Goal: Browse casually

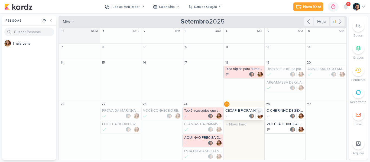
scroll to position [27, 0]
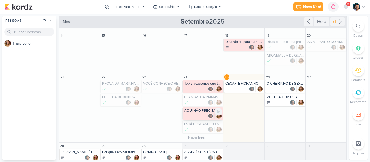
click at [201, 116] on div at bounding box center [203, 116] width 38 height 5
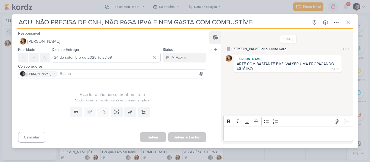
click at [103, 9] on div "AQUI NÃO PRECISA DE CNH, NÃO PAGA IPVA E NEM GASTA COM COMBUSTÍVEL Criado por […" at bounding box center [185, 81] width 370 height 162
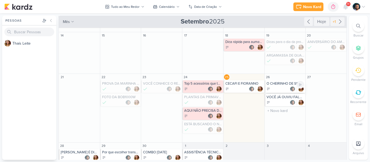
click at [282, 89] on div at bounding box center [286, 88] width 38 height 5
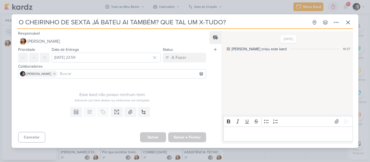
click at [286, 8] on div "O CHEIRINHO DE SEXTA JÁ BATEU AI TAMBÉM? QUE TAL UM X-TUDO? Criado por [PERSON_…" at bounding box center [185, 81] width 370 height 162
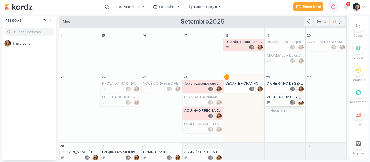
click at [277, 104] on div at bounding box center [286, 102] width 38 height 5
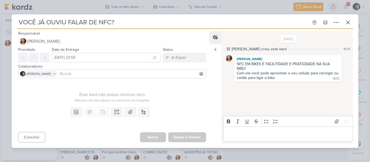
drag, startPoint x: 99, startPoint y: 21, endPoint x: 132, endPoint y: 21, distance: 32.8
click at [132, 21] on input "VOCÊ JÁ OUVIU FALAR DE NFC?" at bounding box center [163, 23] width 292 height 10
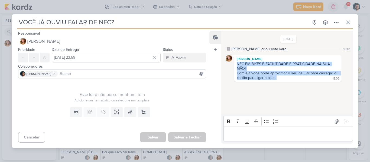
drag, startPoint x: 237, startPoint y: 63, endPoint x: 284, endPoint y: 78, distance: 50.2
click at [284, 78] on div "NFC EM BIKES É FACILITIDADE E PRATICIDADE NA SUA MÃO! Com ela você pode aproxim…" at bounding box center [287, 71] width 105 height 19
copy div "NFC EM BIKES É FACILITIDADE E PRATICIDADE NA SUA MÃO! Com ela você pode aproxim…"
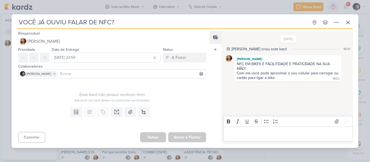
click at [280, 132] on p "Editor editing area: main" at bounding box center [288, 134] width 124 height 7
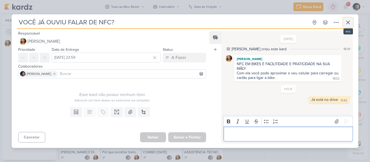
click at [351, 24] on button at bounding box center [348, 23] width 10 height 10
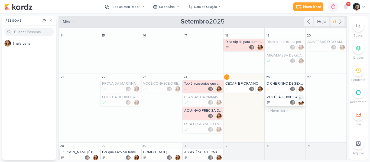
click at [279, 103] on div at bounding box center [286, 102] width 38 height 5
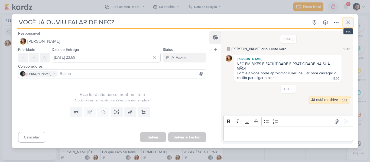
click at [349, 25] on icon at bounding box center [348, 22] width 7 height 7
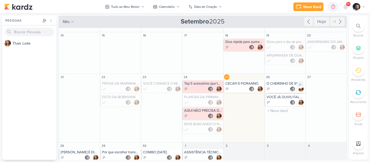
click at [277, 81] on div "O CHEIRINHO DE SEXTA JÁ BATEU AI TAMBÉM? QUE TAL UM X-TUDO?" at bounding box center [285, 86] width 41 height 12
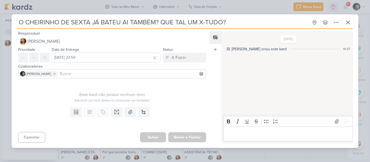
drag, startPoint x: 159, startPoint y: 21, endPoint x: 18, endPoint y: 14, distance: 141.6
click at [18, 14] on div "O CHEIRINHO DE SEXTA JÁ BATEU AI TAMBÉM? QUE TAL UM X-TUDO? Criado por [PERSON_…" at bounding box center [185, 81] width 347 height 134
click at [268, 139] on div "Editor editing area: main" at bounding box center [289, 134] width 130 height 15
click at [346, 23] on icon at bounding box center [348, 22] width 7 height 7
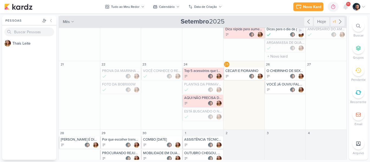
scroll to position [51, 0]
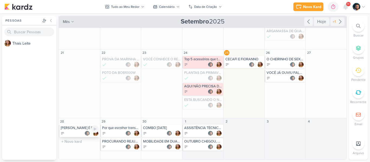
click at [78, 133] on div at bounding box center [80, 133] width 38 height 5
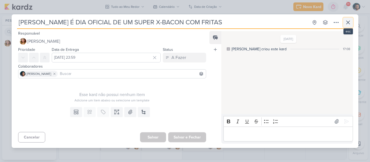
click at [349, 24] on icon at bounding box center [348, 22] width 7 height 7
